Goal: Task Accomplishment & Management: Complete application form

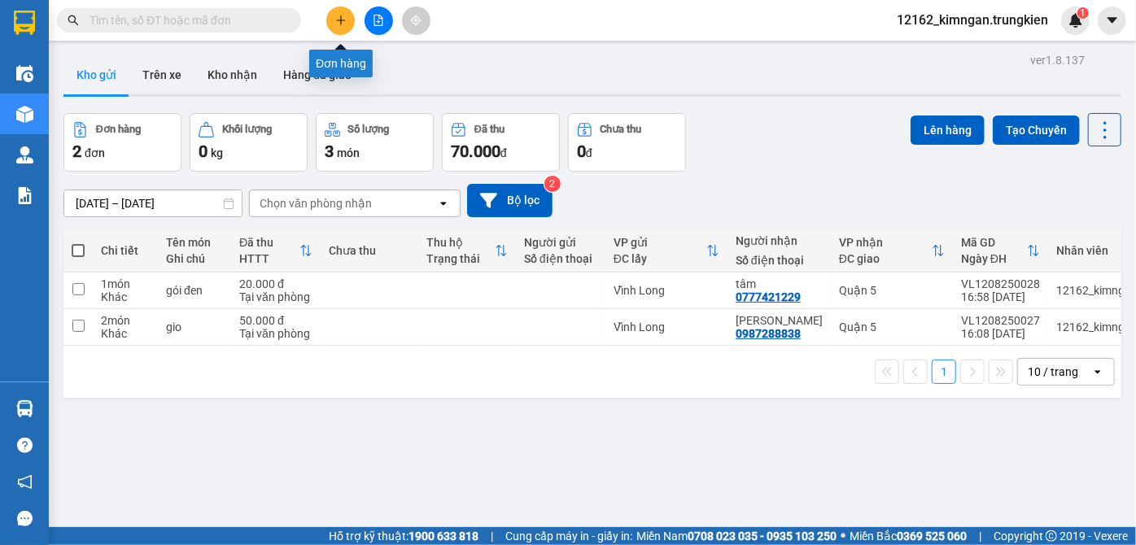
click at [343, 26] on button at bounding box center [340, 21] width 28 height 28
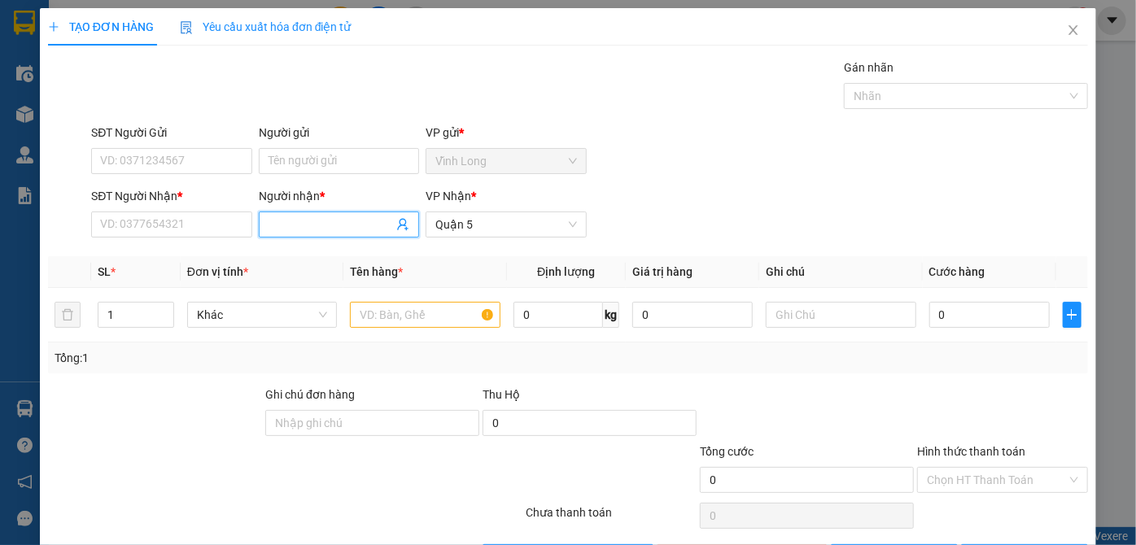
drag, startPoint x: 373, startPoint y: 228, endPoint x: 854, endPoint y: 267, distance: 482.7
click at [378, 228] on input "Người nhận *" at bounding box center [331, 225] width 125 height 18
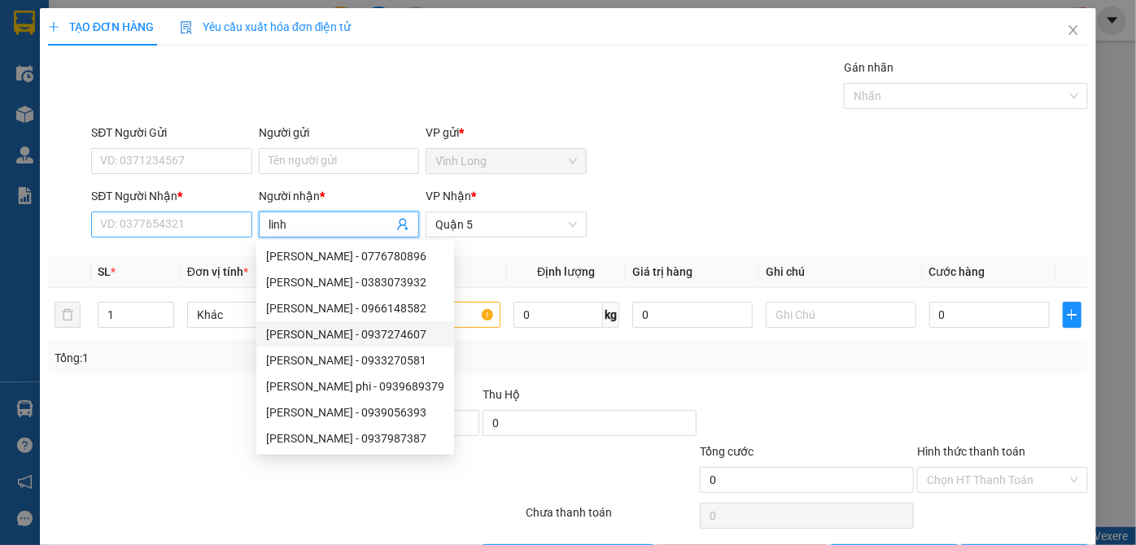
type input "linh"
click at [191, 221] on input "SĐT Người Nhận *" at bounding box center [171, 225] width 160 height 26
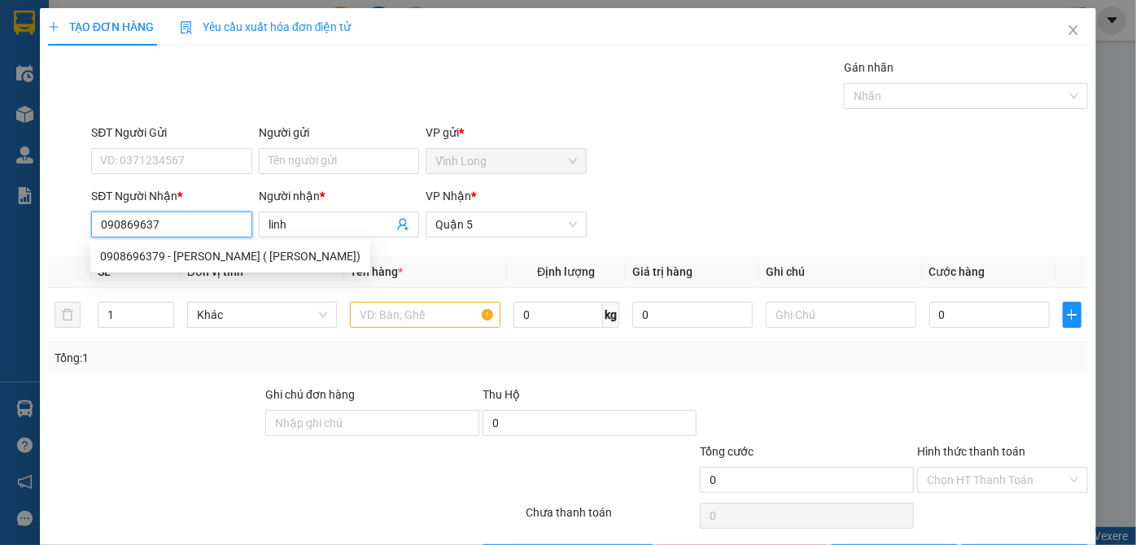
type input "0908696379"
click at [190, 258] on div "0908696379 - [PERSON_NAME] ( [PERSON_NAME])" at bounding box center [230, 256] width 260 height 18
type input "[PERSON_NAME] ( [PERSON_NAME])"
type input "30.000"
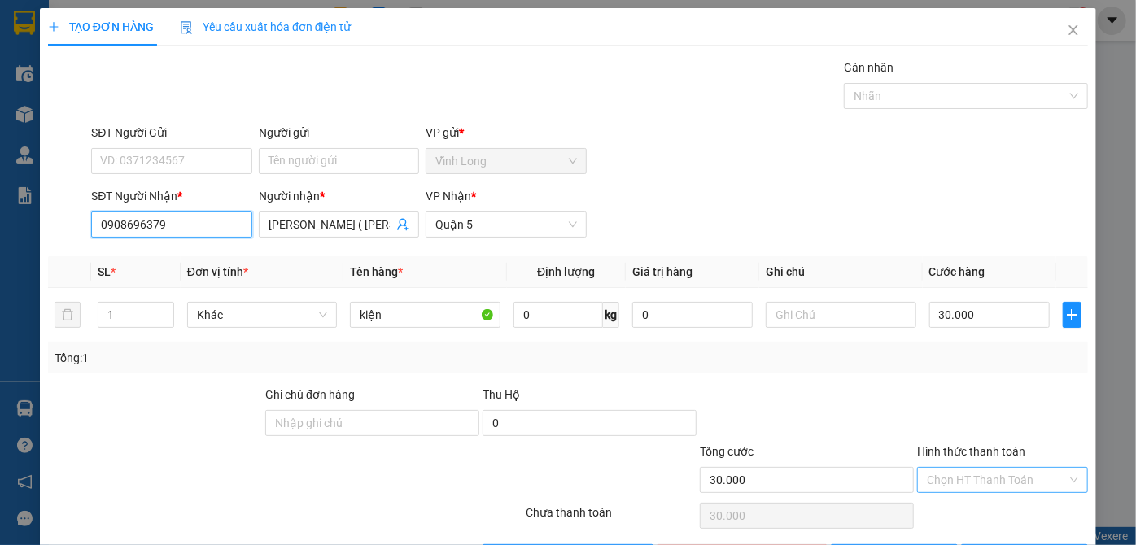
type input "0908696379"
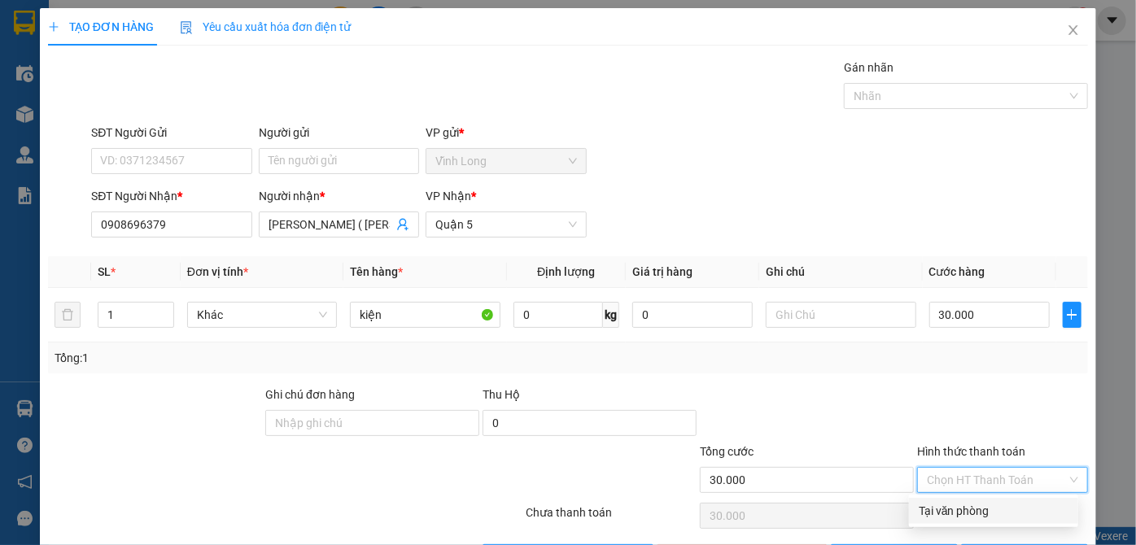
click at [936, 476] on input "Hình thức thanh toán" at bounding box center [997, 480] width 140 height 24
click at [932, 510] on div "Tại văn phòng" at bounding box center [994, 511] width 150 height 18
type input "0"
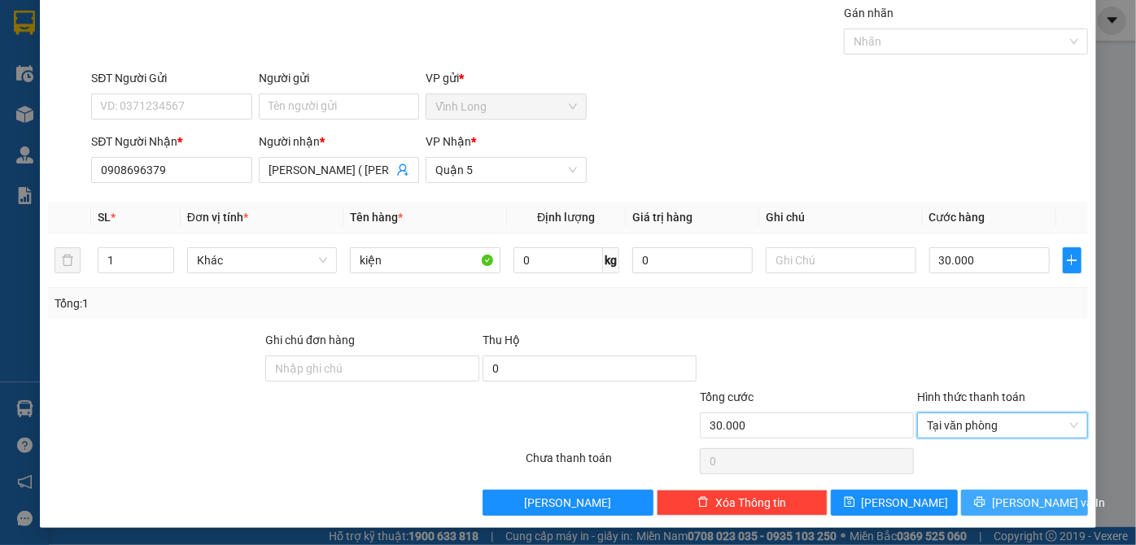
click at [1048, 505] on button "[PERSON_NAME] và In" at bounding box center [1024, 503] width 127 height 26
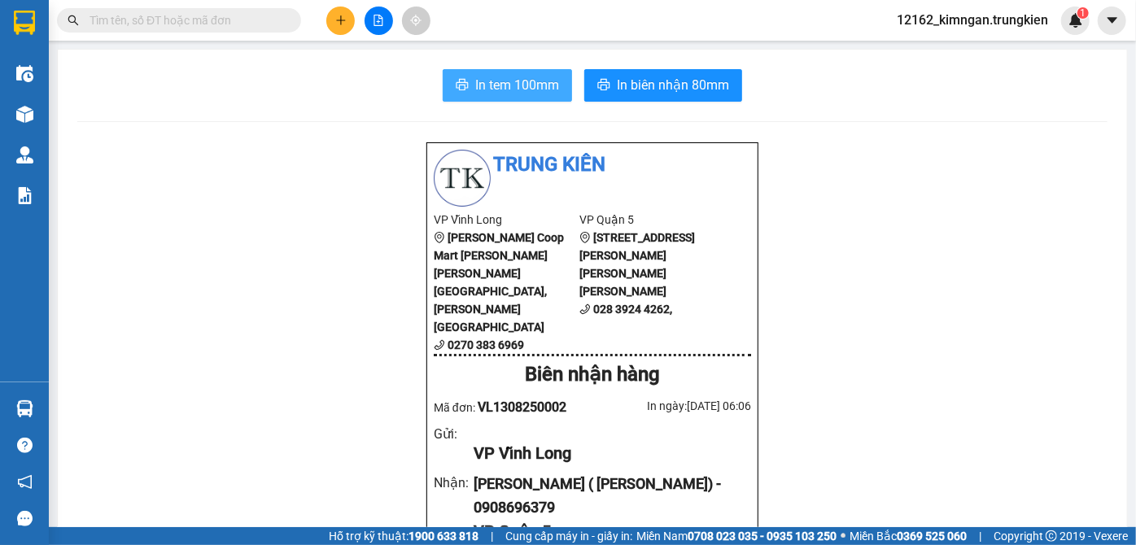
click at [516, 85] on span "In tem 100mm" at bounding box center [517, 85] width 84 height 20
click at [344, 20] on icon "plus" at bounding box center [340, 20] width 11 height 11
